Goal: Task Accomplishment & Management: Complete application form

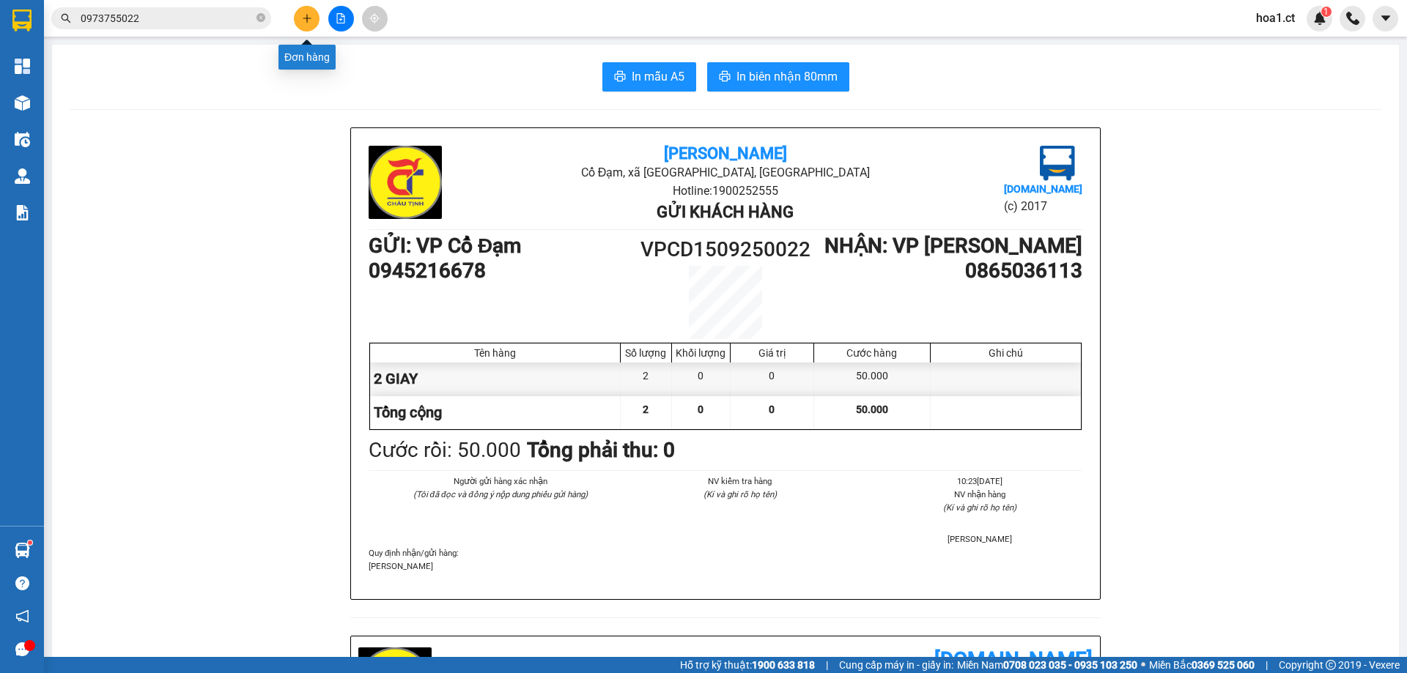
click at [296, 13] on button at bounding box center [307, 19] width 26 height 26
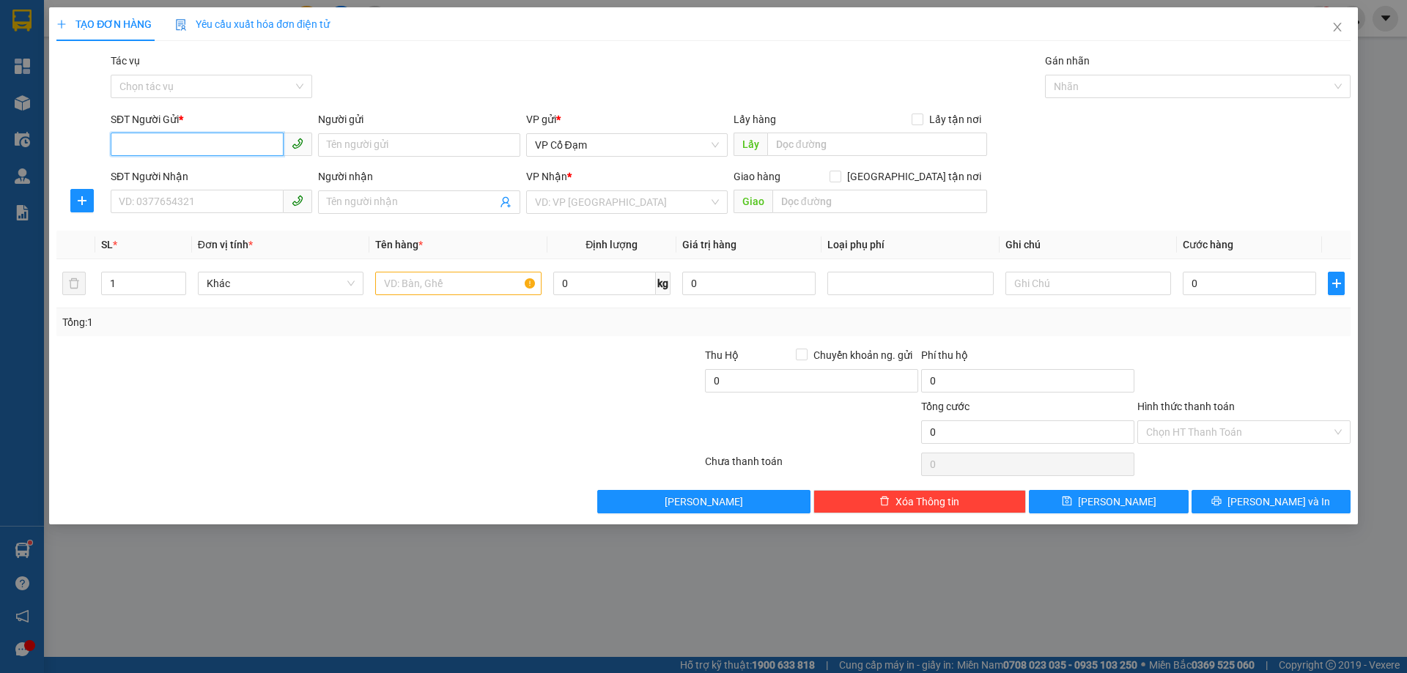
paste input "0348165884"
type input "0348165884"
paste input "0348165884"
click at [612, 142] on span "VP Cổ Đạm" at bounding box center [627, 145] width 184 height 22
type input "0348165884"
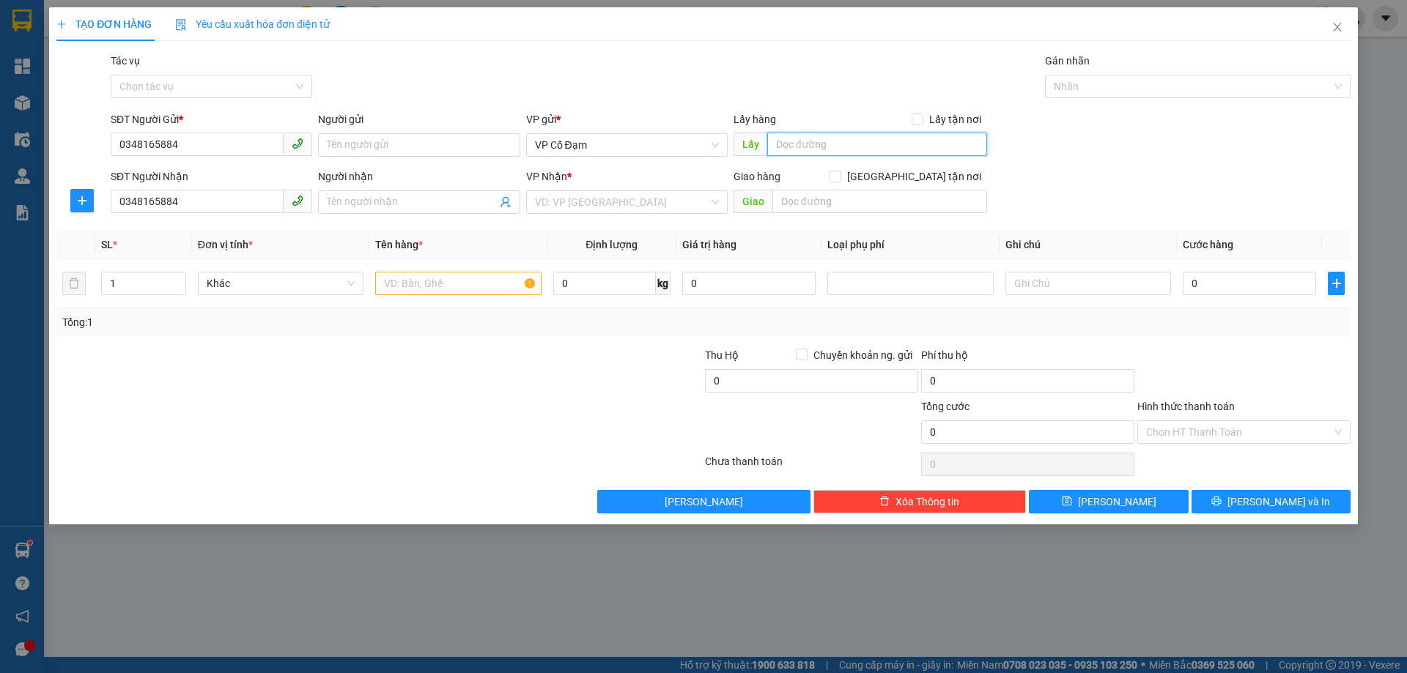
click at [834, 138] on input "text" at bounding box center [877, 144] width 220 height 23
type input "HẬU LÔC"
click at [599, 202] on input "search" at bounding box center [622, 202] width 174 height 22
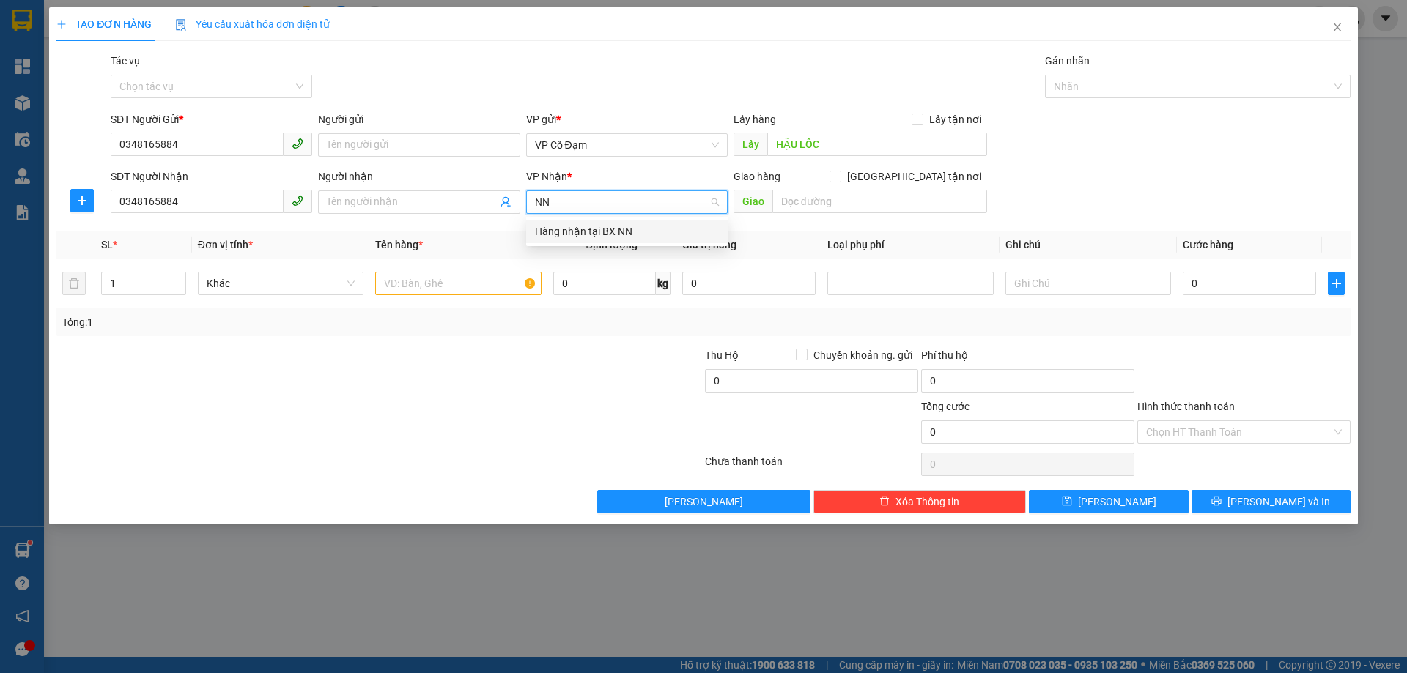
click at [661, 208] on input "NN" at bounding box center [622, 202] width 174 height 22
click at [576, 198] on input "NN" at bounding box center [622, 202] width 174 height 22
type input "N"
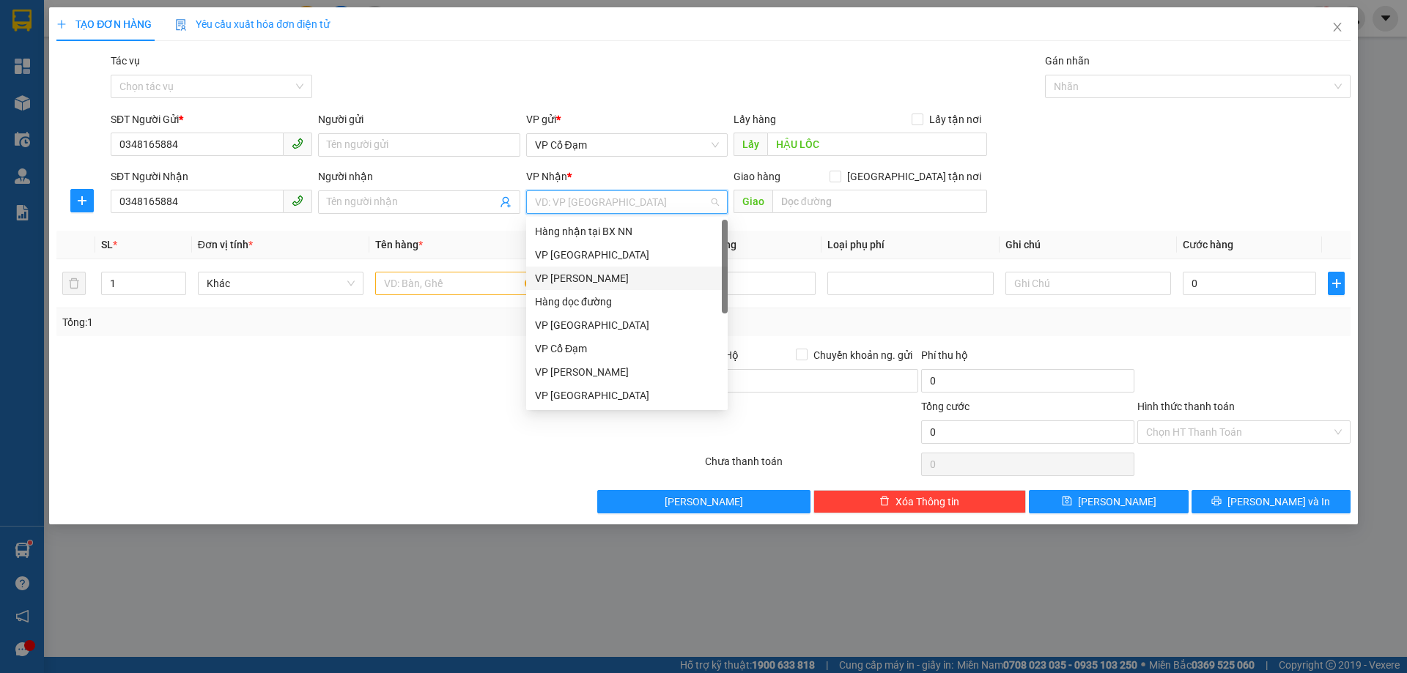
click at [573, 269] on div "VP [PERSON_NAME]" at bounding box center [626, 278] width 201 height 23
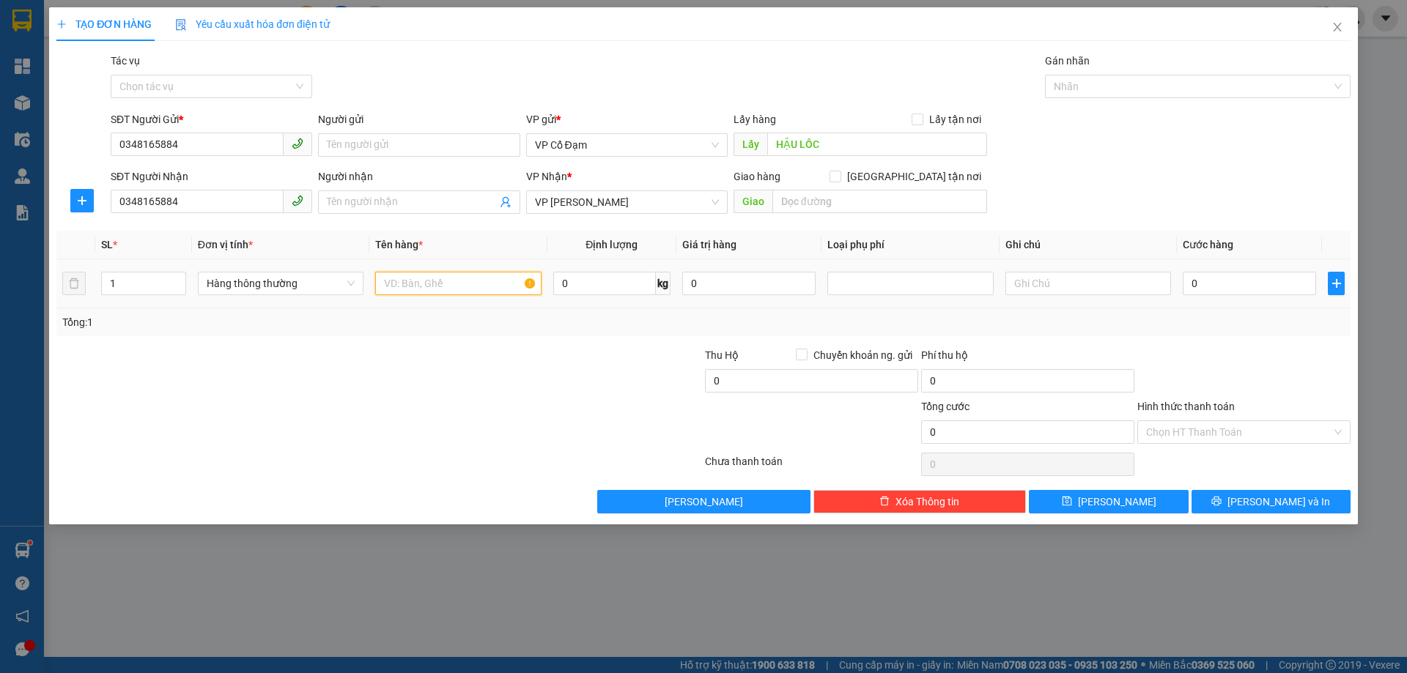
click at [462, 284] on input "text" at bounding box center [458, 283] width 166 height 23
type input "1 XE"
click at [221, 83] on input "Tác vụ" at bounding box center [206, 86] width 174 height 22
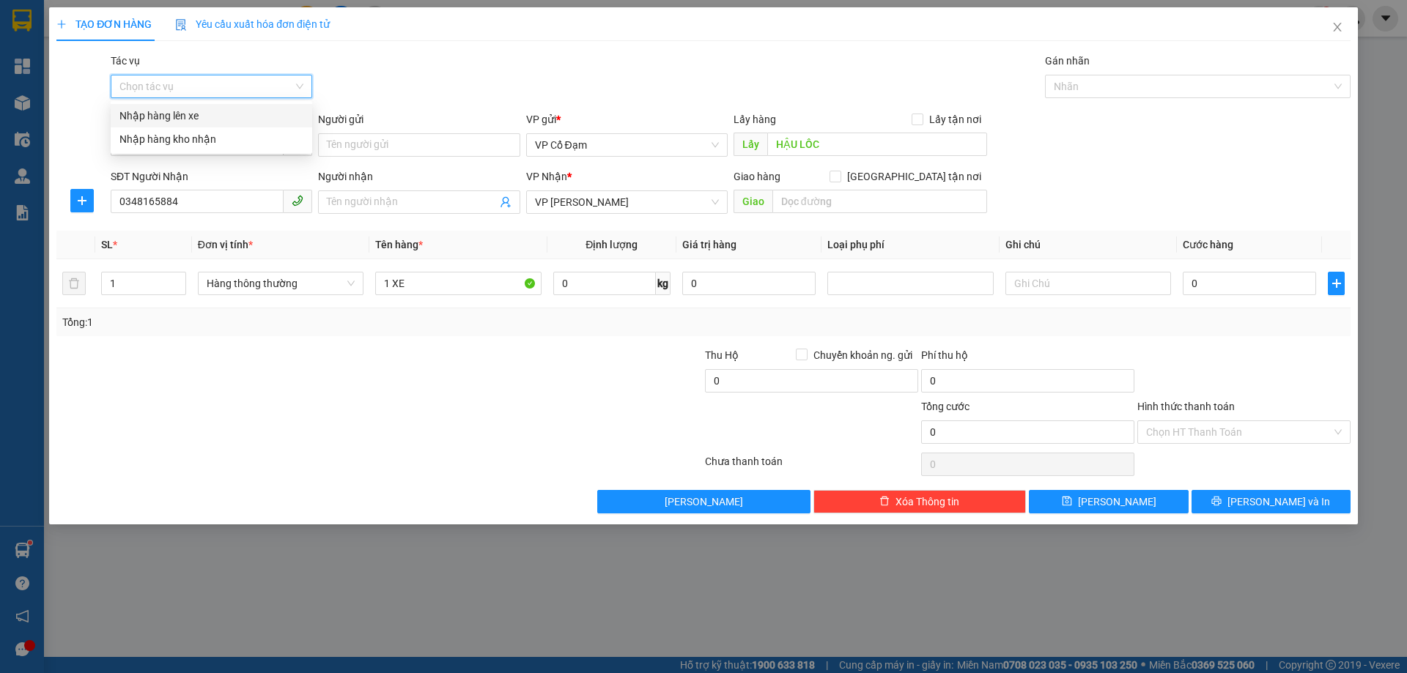
click at [177, 116] on div "Nhập hàng lên xe" at bounding box center [211, 116] width 184 height 16
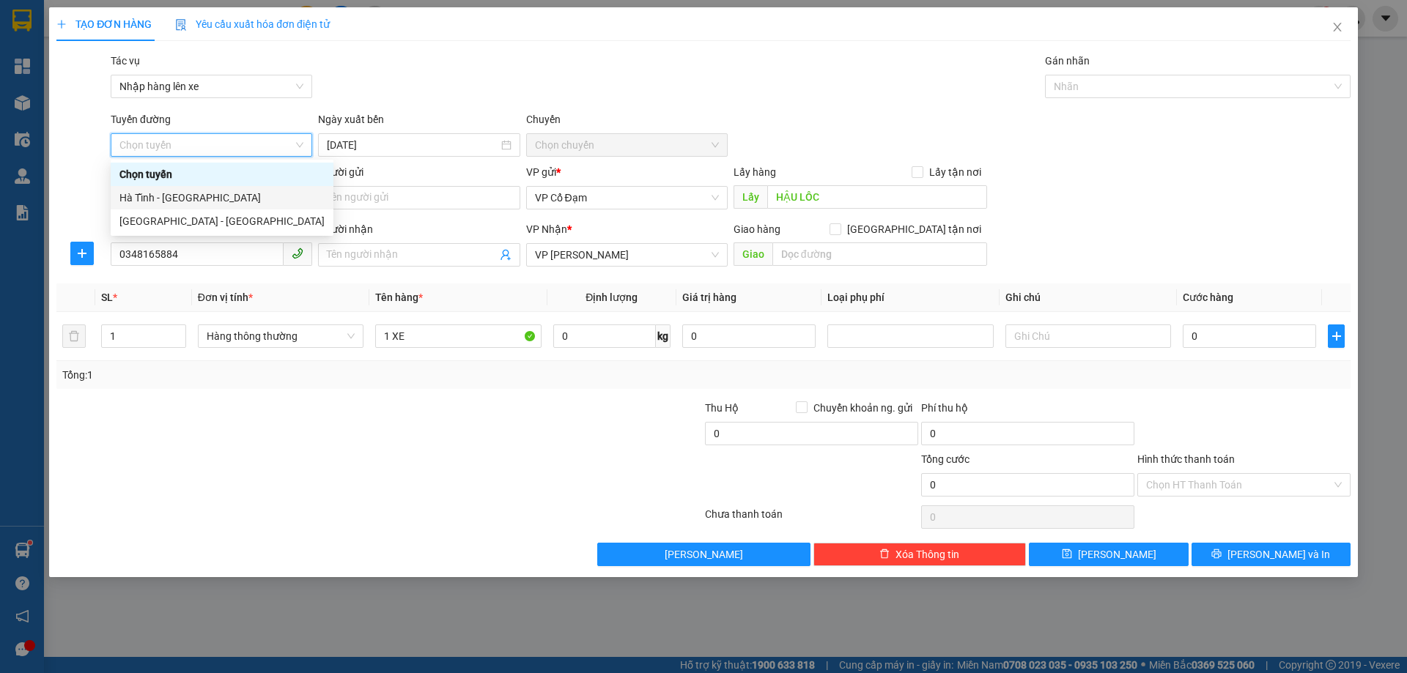
click at [172, 199] on div "Hà Tĩnh - [GEOGRAPHIC_DATA]" at bounding box center [221, 198] width 205 height 16
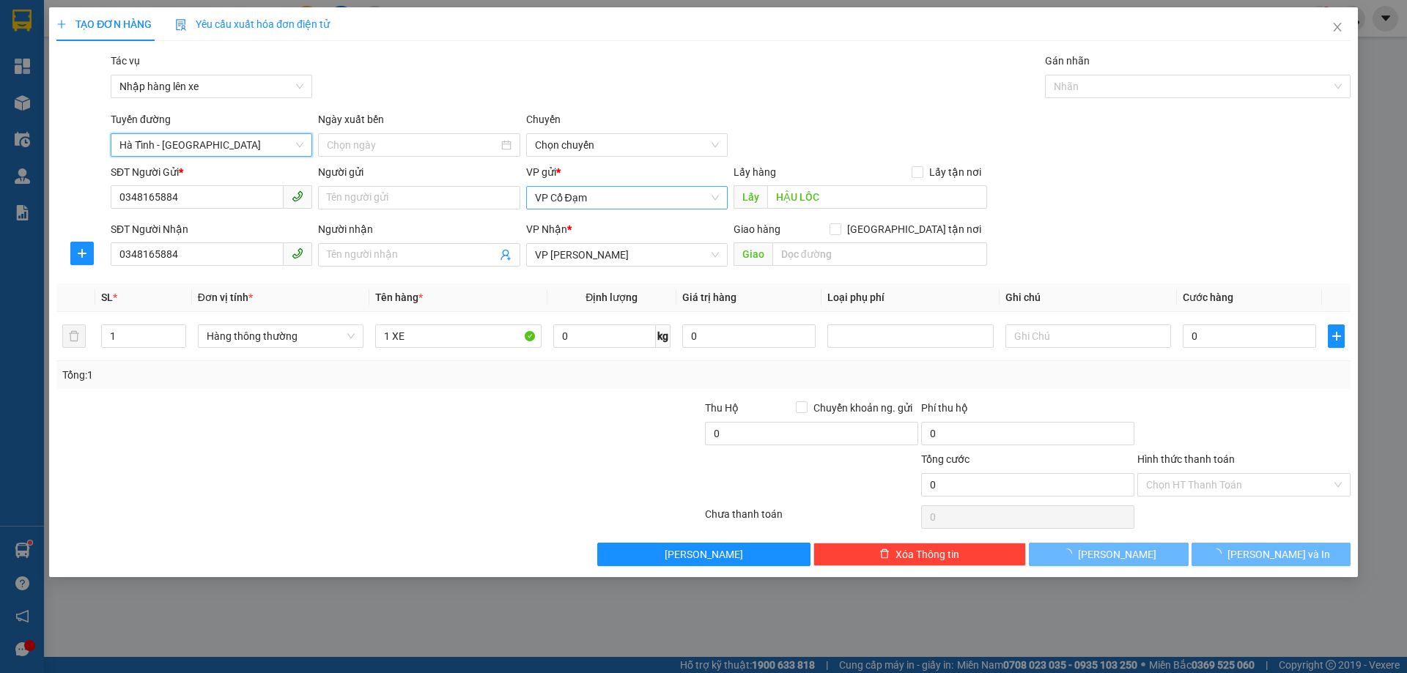
type input "[DATE]"
click at [632, 144] on span "06:00 - 38H-048.28" at bounding box center [627, 145] width 184 height 22
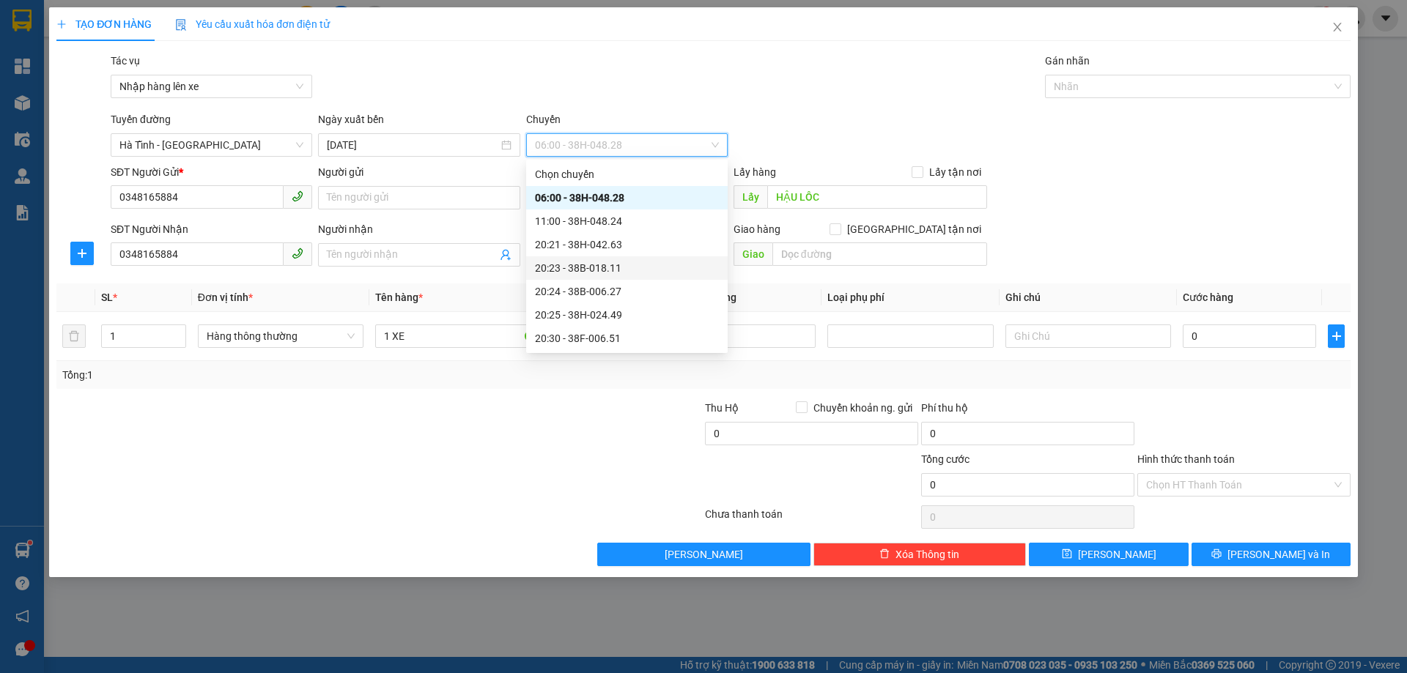
click at [600, 267] on div "20:23 - 38B-018.11" at bounding box center [627, 268] width 184 height 16
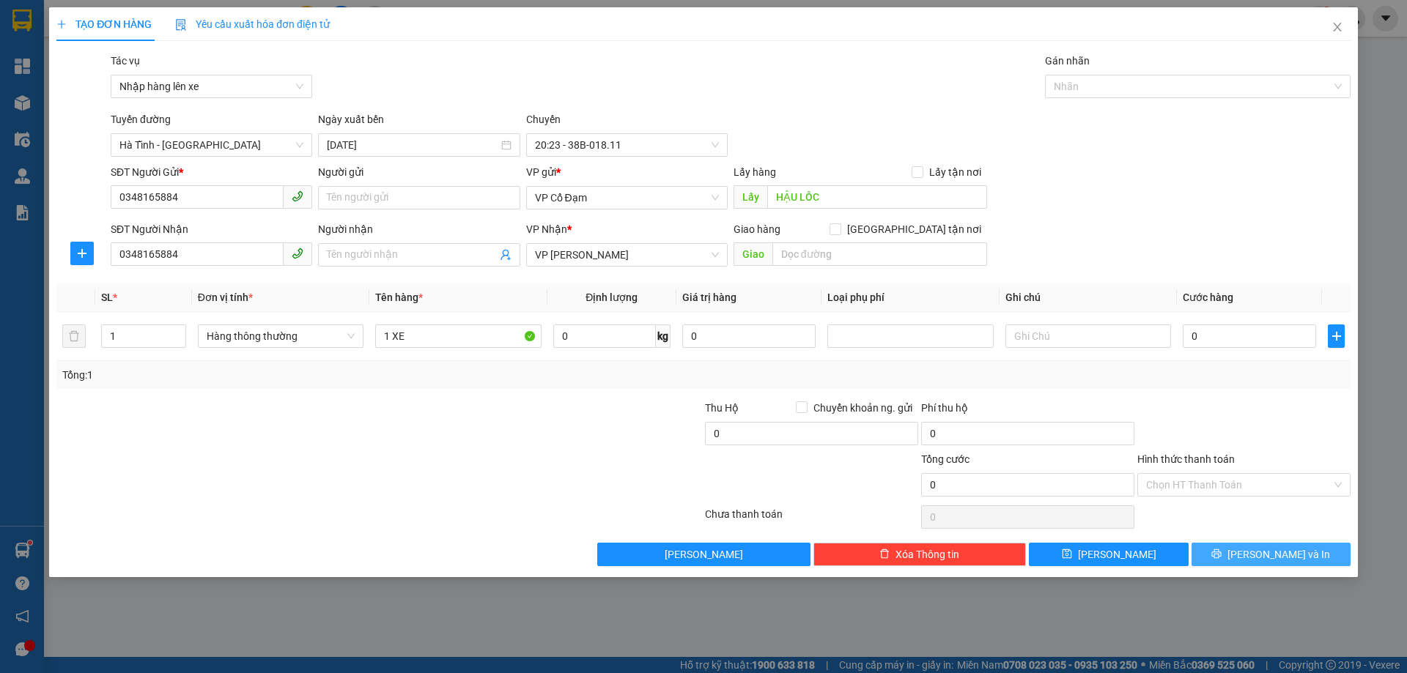
click at [1263, 558] on span "[PERSON_NAME] và In" at bounding box center [1278, 555] width 103 height 16
